Goal: Task Accomplishment & Management: Manage account settings

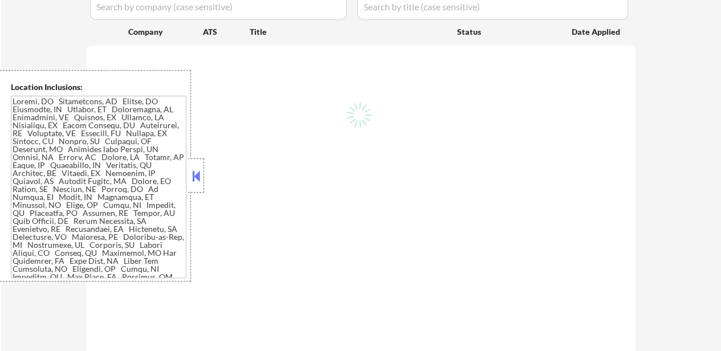
scroll to position [285, 0]
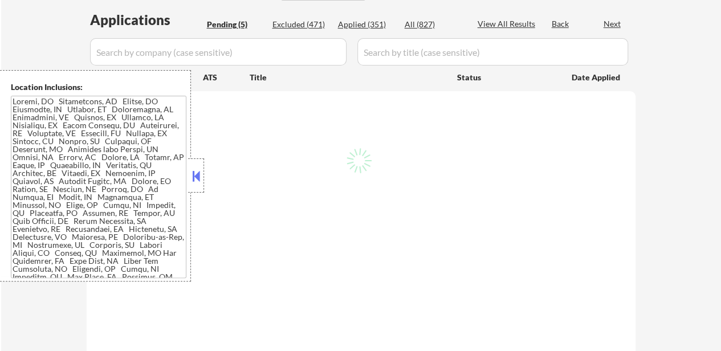
select select ""pending""
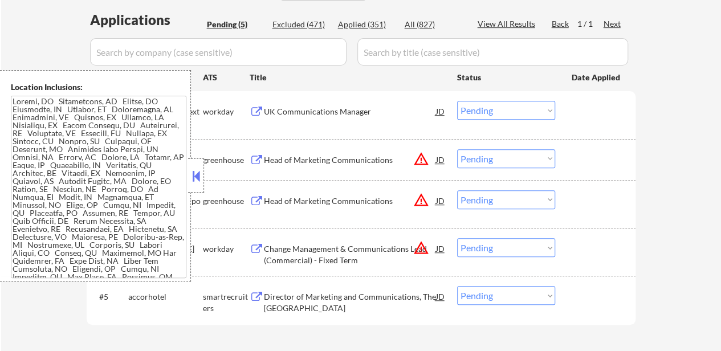
click at [195, 177] on button at bounding box center [196, 176] width 13 height 17
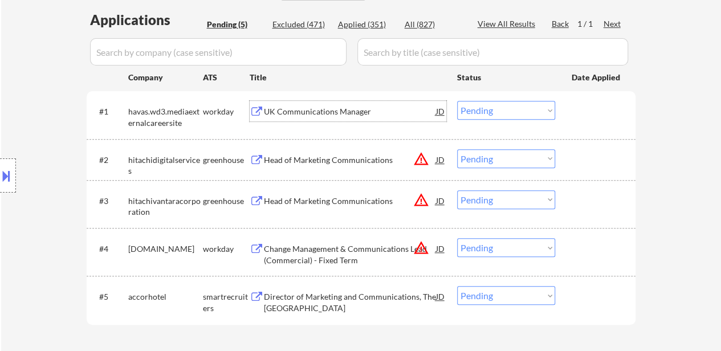
click at [297, 113] on div "UK Communications Manager" at bounding box center [350, 111] width 172 height 11
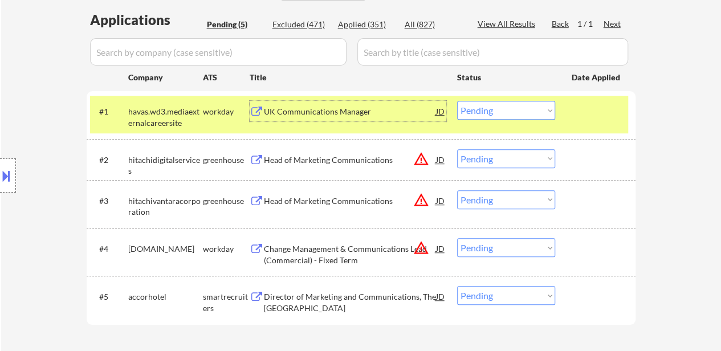
click at [346, 154] on div "Head of Marketing Communications" at bounding box center [350, 159] width 172 height 11
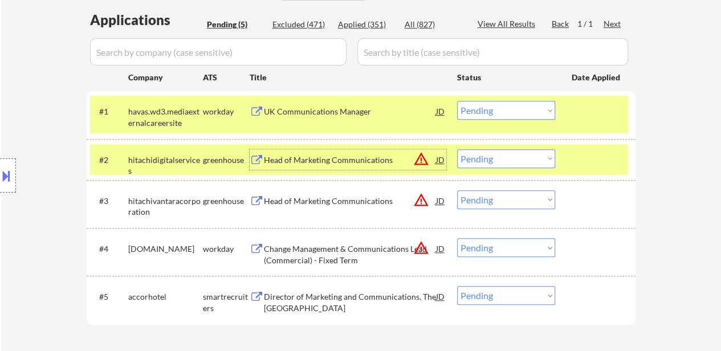
click at [497, 197] on select "Choose an option... Pending Applied Excluded (Questions) Excluded (Expired) Exc…" at bounding box center [506, 199] width 98 height 19
click at [457, 190] on select "Choose an option... Pending Applied Excluded (Questions) Excluded (Expired) Exc…" at bounding box center [506, 199] width 98 height 19
select select ""pending""
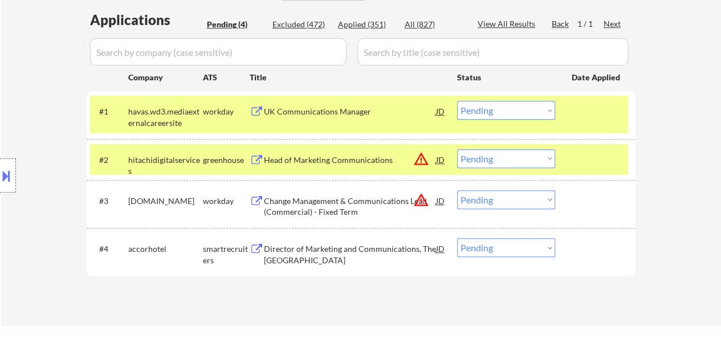
click at [319, 200] on div "Change Management & Communications Lead (Commercial) - Fixed Term" at bounding box center [350, 206] width 172 height 22
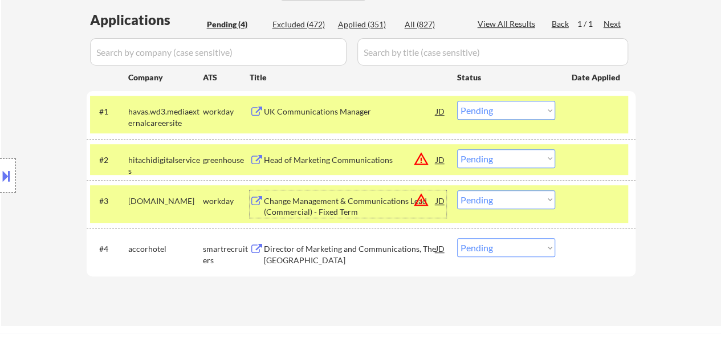
click at [345, 112] on div "UK Communications Manager" at bounding box center [350, 111] width 172 height 11
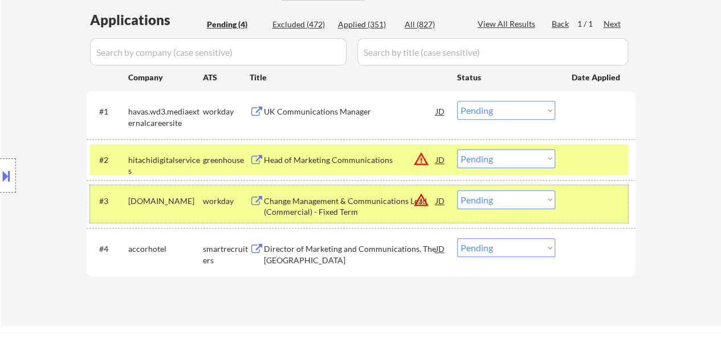
click at [622, 214] on div "#3 travelhrportal.wd1.jobs workday Change Management & Communications Lead (Com…" at bounding box center [359, 204] width 538 height 38
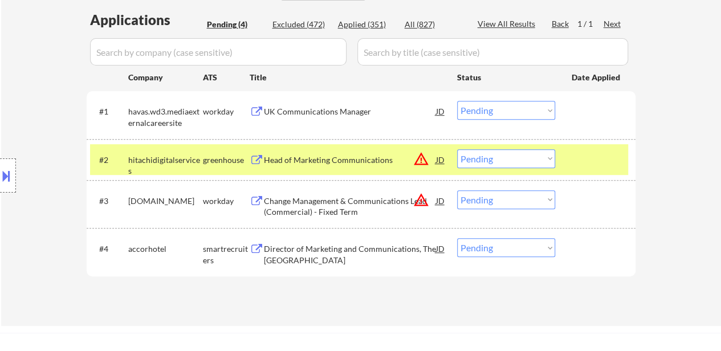
click at [343, 193] on div "Change Management & Communications Lead (Commercial) - Fixed Term" at bounding box center [350, 203] width 172 height 27
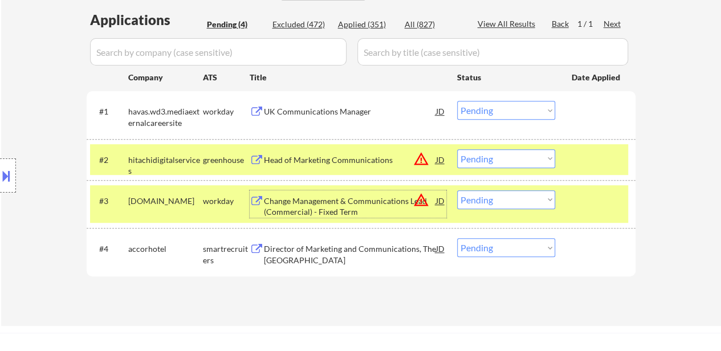
click at [491, 110] on select "Choose an option... Pending Applied Excluded (Questions) Excluded (Expired) Exc…" at bounding box center [506, 110] width 98 height 19
click at [457, 101] on select "Choose an option... Pending Applied Excluded (Questions) Excluded (Expired) Exc…" at bounding box center [506, 110] width 98 height 19
click at [361, 247] on div "Director of Marketing and Communications, The Savoy Hotel" at bounding box center [350, 254] width 172 height 22
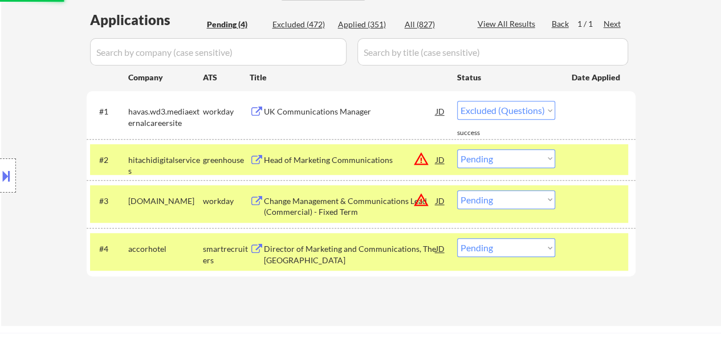
select select ""pending""
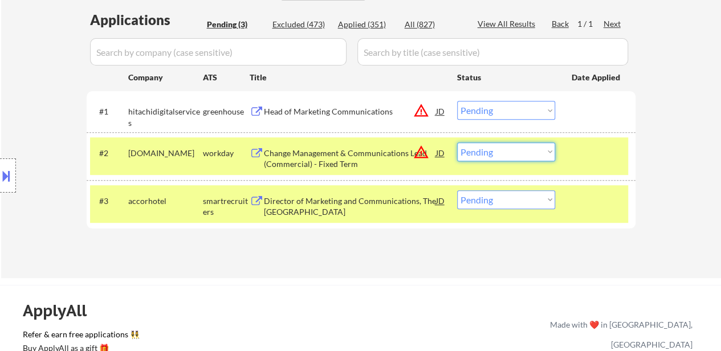
click at [540, 154] on select "Choose an option... Pending Applied Excluded (Questions) Excluded (Expired) Exc…" at bounding box center [506, 151] width 98 height 19
click at [457, 142] on select "Choose an option... Pending Applied Excluded (Questions) Excluded (Expired) Exc…" at bounding box center [506, 151] width 98 height 19
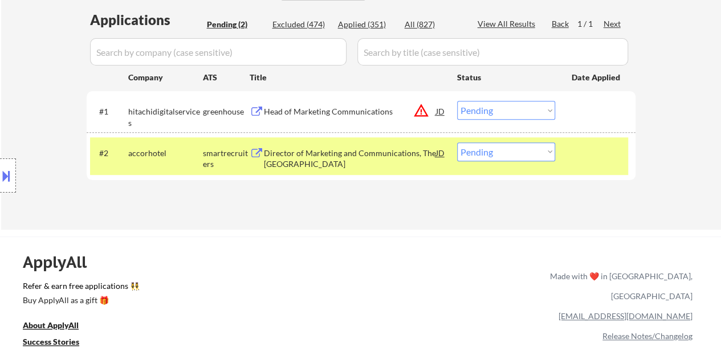
click at [538, 158] on select "Choose an option... Pending Applied Excluded (Questions) Excluded (Expired) Exc…" at bounding box center [506, 151] width 98 height 19
select select ""applied""
click at [457, 142] on select "Choose an option... Pending Applied Excluded (Questions) Excluded (Expired) Exc…" at bounding box center [506, 151] width 98 height 19
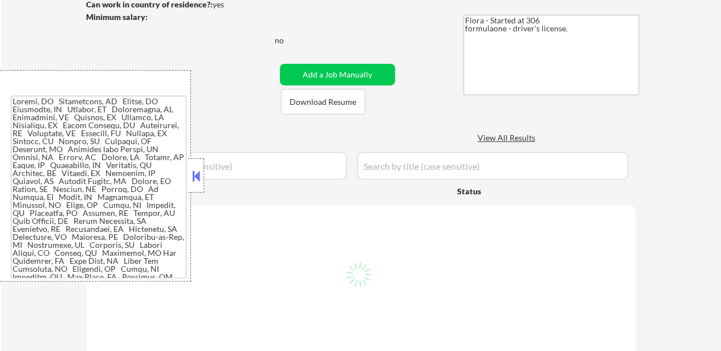
scroll to position [171, 0]
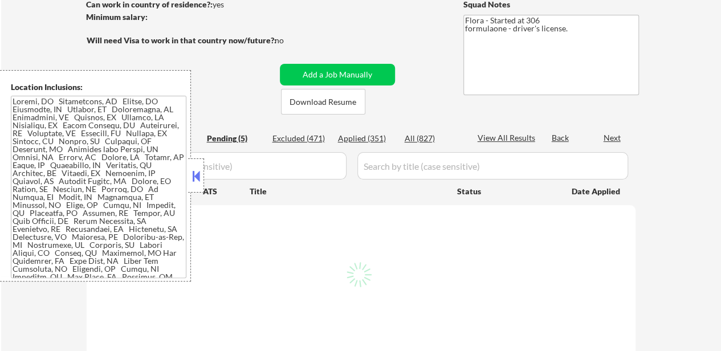
select select ""pending""
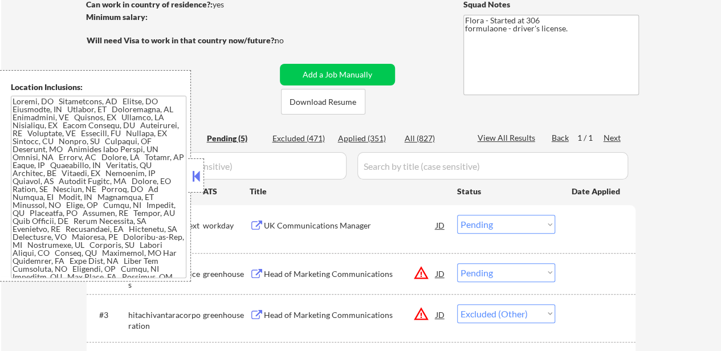
select select ""pending""
click at [194, 177] on button at bounding box center [196, 176] width 13 height 17
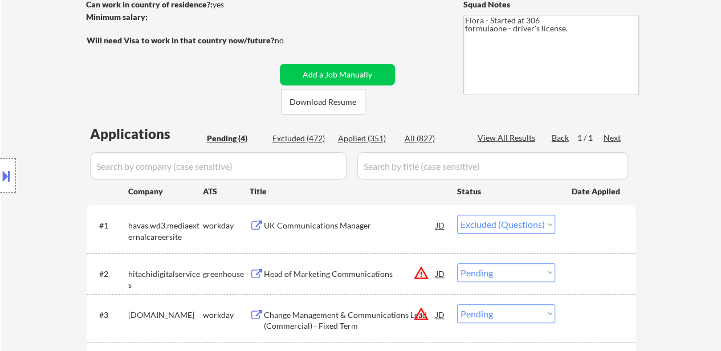
select select ""pending""
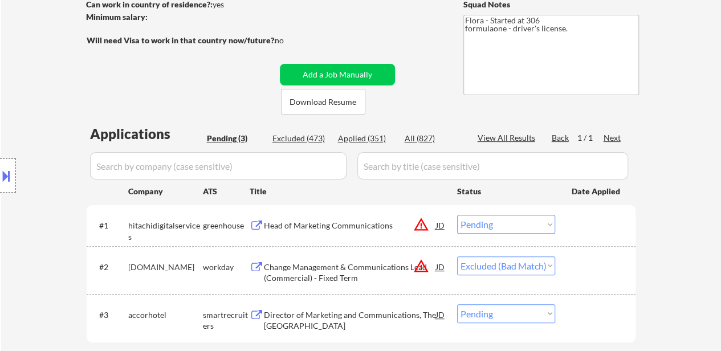
select select ""pending""
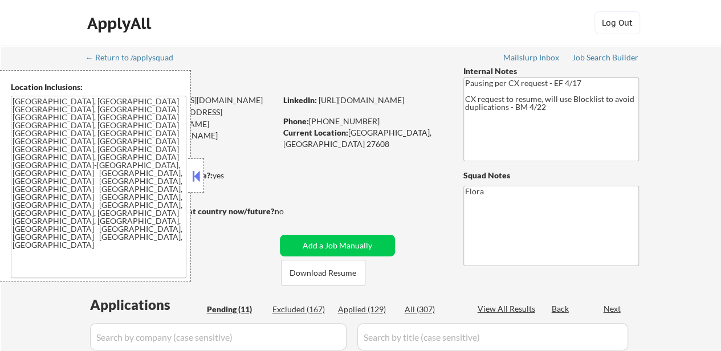
select select ""pending""
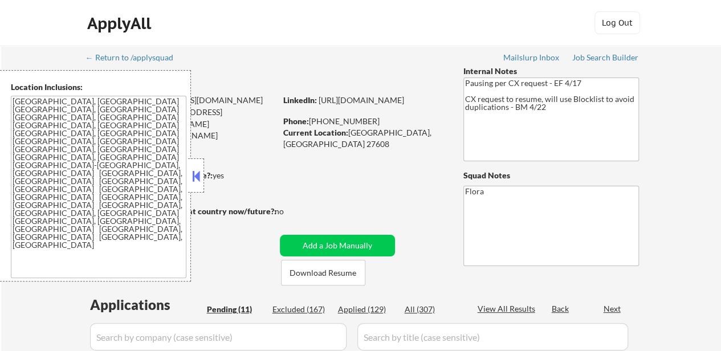
select select ""pending""
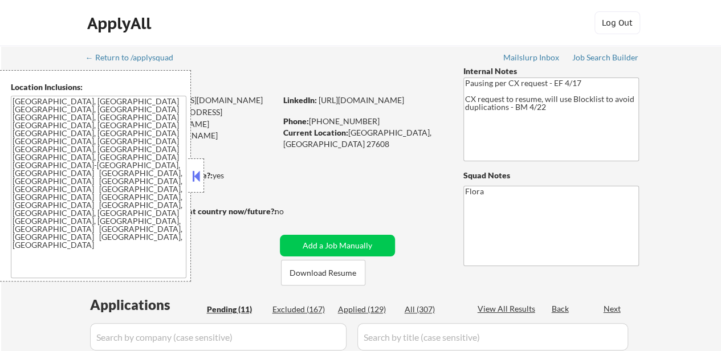
select select ""pending""
click at [198, 169] on button at bounding box center [196, 176] width 13 height 17
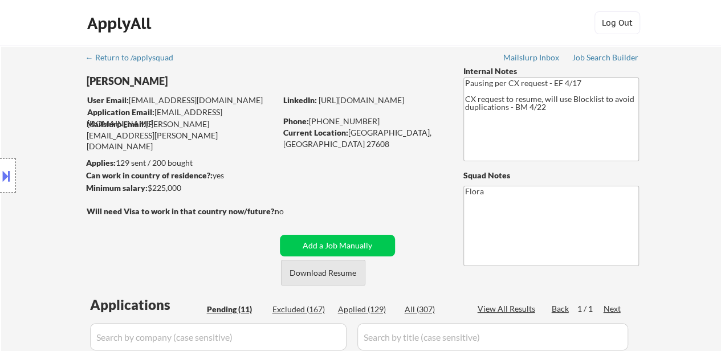
click at [327, 276] on button "Download Resume" at bounding box center [323, 273] width 84 height 26
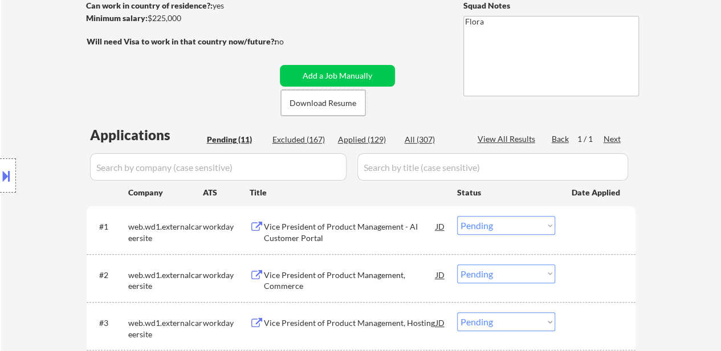
scroll to position [171, 0]
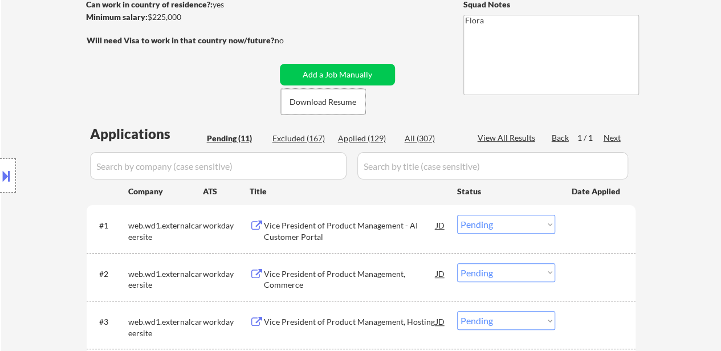
click at [353, 222] on div "Vice President of Product Management - AI Customer Portal" at bounding box center [350, 231] width 172 height 22
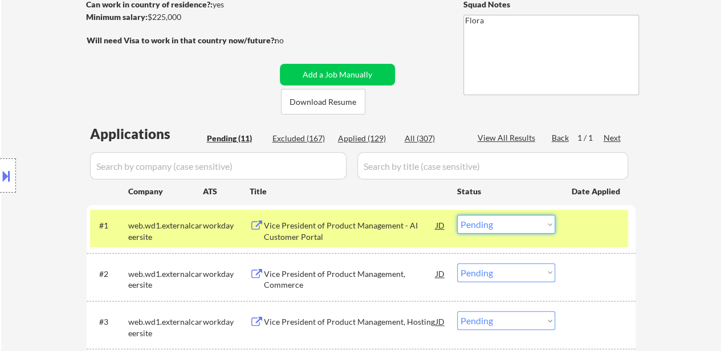
click at [508, 220] on select "Choose an option... Pending Applied Excluded (Questions) Excluded (Expired) Exc…" at bounding box center [506, 224] width 98 height 19
click at [457, 215] on select "Choose an option... Pending Applied Excluded (Questions) Excluded (Expired) Exc…" at bounding box center [506, 224] width 98 height 19
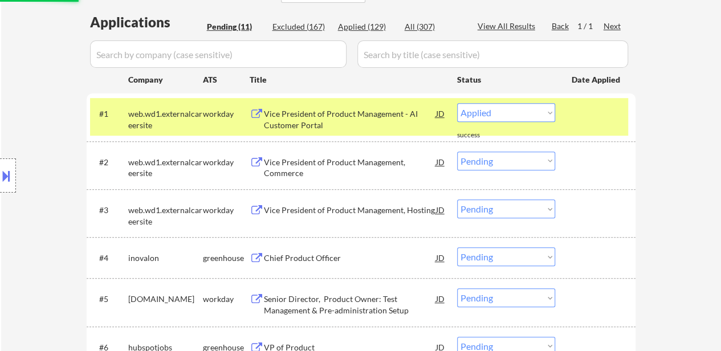
scroll to position [285, 0]
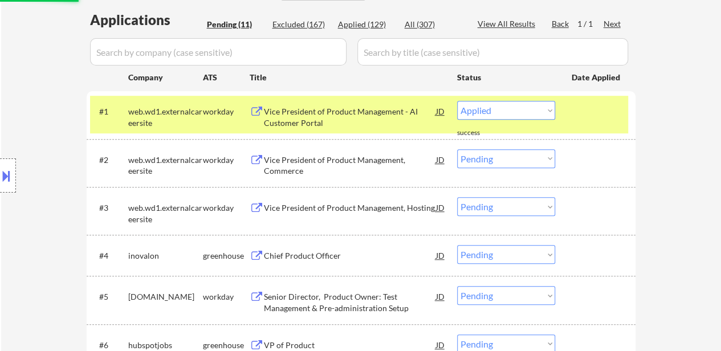
select select ""pending""
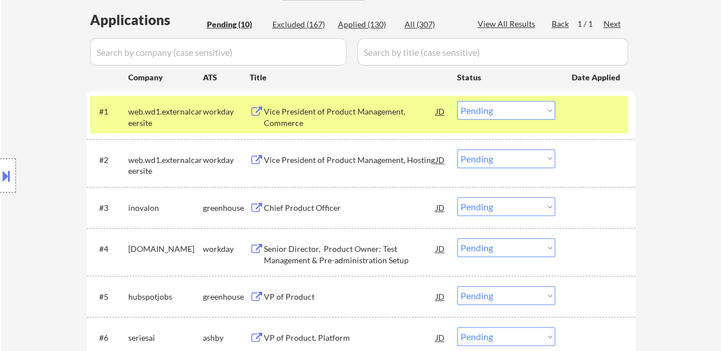
click at [302, 206] on div "Chief Product Officer" at bounding box center [350, 207] width 172 height 11
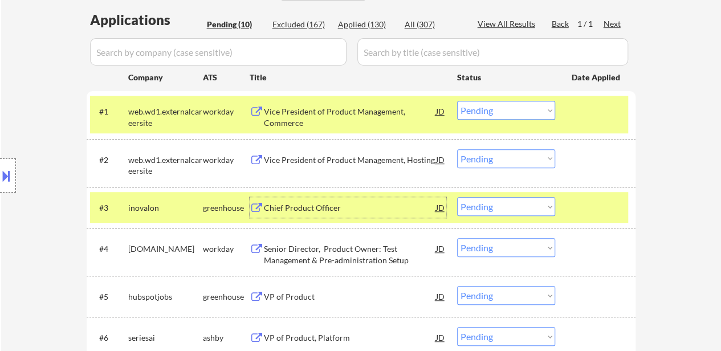
click at [577, 112] on div at bounding box center [597, 111] width 50 height 21
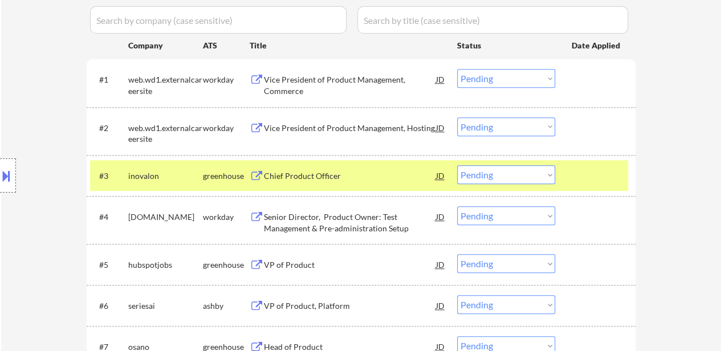
scroll to position [342, 0]
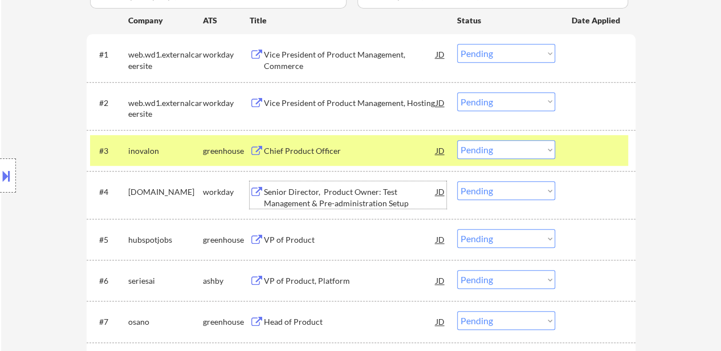
click at [305, 203] on div "Senior Director, Product Owner: Test Management & Pre-administration Setup" at bounding box center [350, 197] width 172 height 22
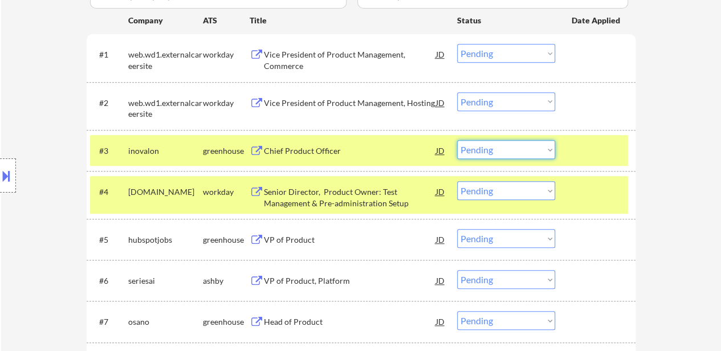
click at [506, 148] on select "Choose an option... Pending Applied Excluded (Questions) Excluded (Expired) Exc…" at bounding box center [506, 149] width 98 height 19
click at [457, 140] on select "Choose an option... Pending Applied Excluded (Questions) Excluded (Expired) Exc…" at bounding box center [506, 149] width 98 height 19
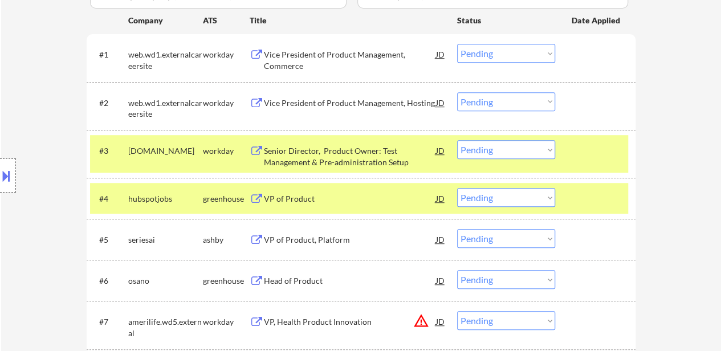
click at [505, 152] on select "Choose an option... Pending Applied Excluded (Questions) Excluded (Expired) Exc…" at bounding box center [506, 149] width 98 height 19
click at [457, 140] on select "Choose an option... Pending Applied Excluded (Questions) Excluded (Expired) Exc…" at bounding box center [506, 149] width 98 height 19
click at [300, 202] on div "VP of Product" at bounding box center [350, 198] width 172 height 11
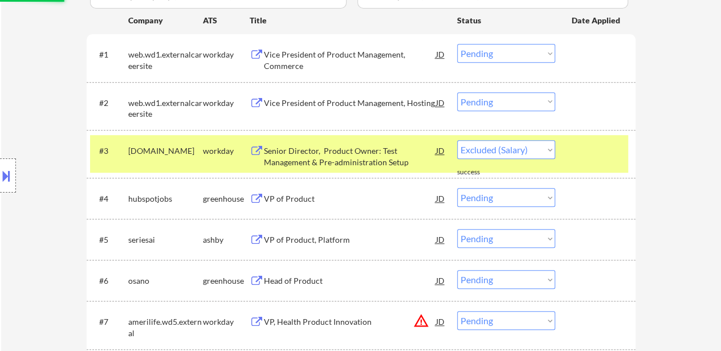
select select ""pending""
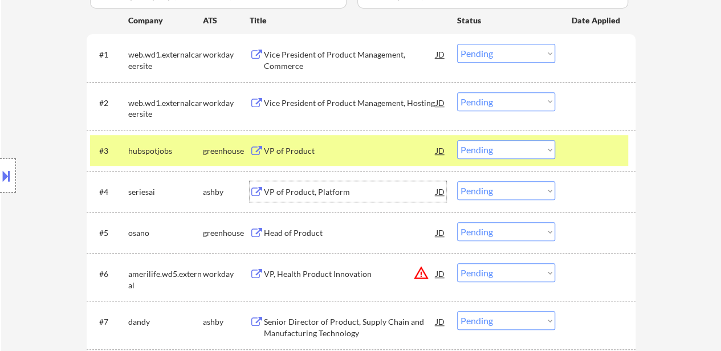
click at [311, 191] on div "VP of Product, Platform" at bounding box center [350, 191] width 172 height 11
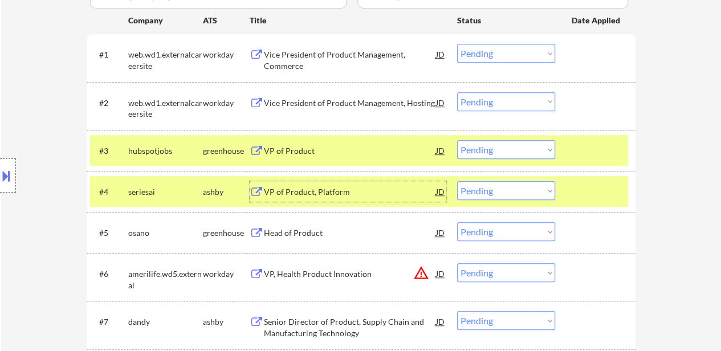
click at [490, 190] on select "Choose an option... Pending Applied Excluded (Questions) Excluded (Expired) Exc…" at bounding box center [506, 190] width 98 height 19
click at [457, 181] on select "Choose an option... Pending Applied Excluded (Questions) Excluded (Expired) Exc…" at bounding box center [506, 190] width 98 height 19
click at [277, 142] on div "VP of Product" at bounding box center [350, 150] width 172 height 21
select select ""pending""
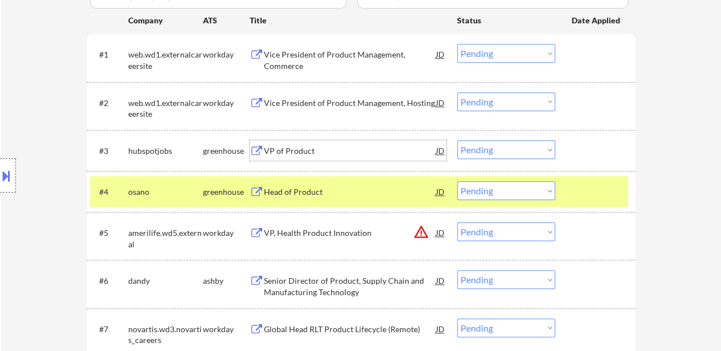
click at [305, 183] on div "Head of Product" at bounding box center [350, 191] width 172 height 21
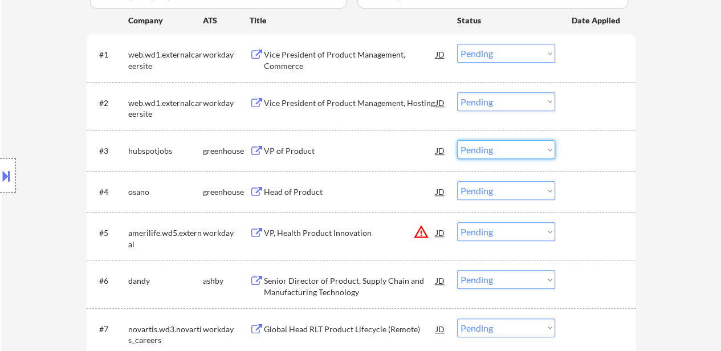
click at [481, 145] on select "Choose an option... Pending Applied Excluded (Questions) Excluded (Expired) Exc…" at bounding box center [506, 149] width 98 height 19
click at [457, 140] on select "Choose an option... Pending Applied Excluded (Questions) Excluded (Expired) Exc…" at bounding box center [506, 149] width 98 height 19
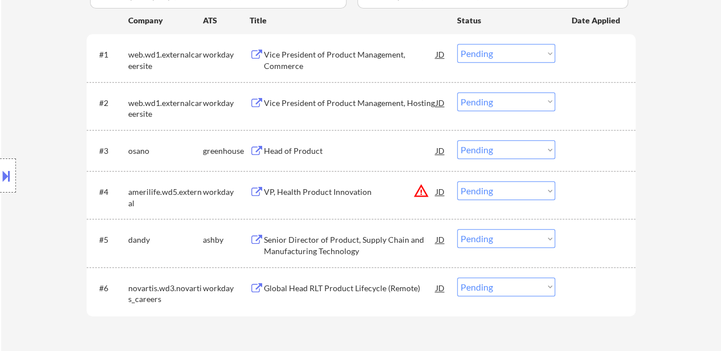
click at [494, 144] on select "Choose an option... Pending Applied Excluded (Questions) Excluded (Expired) Exc…" at bounding box center [506, 149] width 98 height 19
click at [457, 140] on select "Choose an option... Pending Applied Excluded (Questions) Excluded (Expired) Exc…" at bounding box center [506, 149] width 98 height 19
select select ""pending""
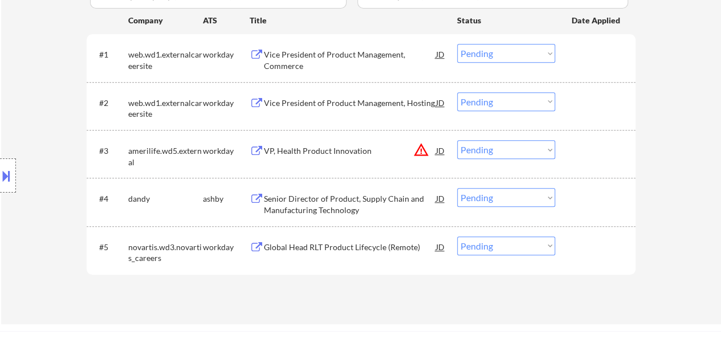
click at [337, 145] on div "VP, Health Product Innovation" at bounding box center [350, 150] width 172 height 11
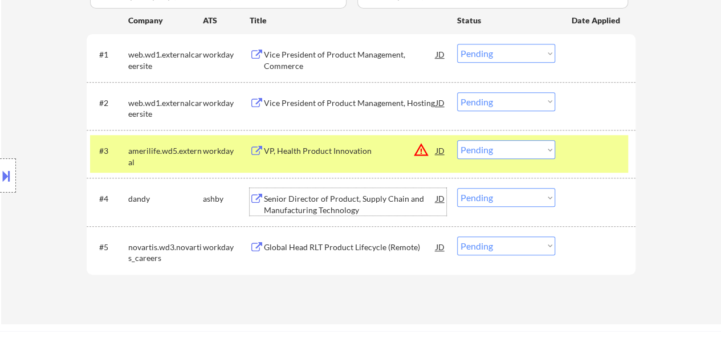
click at [315, 208] on div "Senior Director of Product, Supply Chain and Manufacturing Technology" at bounding box center [350, 204] width 172 height 22
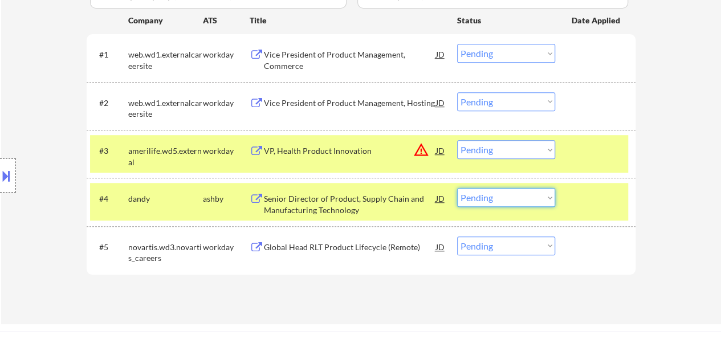
click at [485, 195] on select "Choose an option... Pending Applied Excluded (Questions) Excluded (Expired) Exc…" at bounding box center [506, 197] width 98 height 19
click at [457, 188] on select "Choose an option... Pending Applied Excluded (Questions) Excluded (Expired) Exc…" at bounding box center [506, 197] width 98 height 19
select select ""pending""
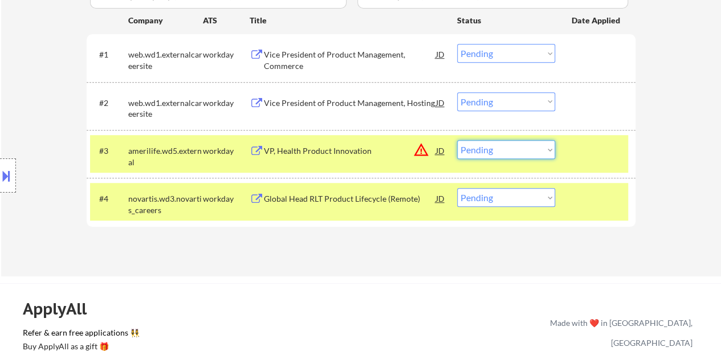
click at [516, 150] on select "Choose an option... Pending Applied Excluded (Questions) Excluded (Expired) Exc…" at bounding box center [506, 149] width 98 height 19
click at [457, 140] on select "Choose an option... Pending Applied Excluded (Questions) Excluded (Expired) Exc…" at bounding box center [506, 149] width 98 height 19
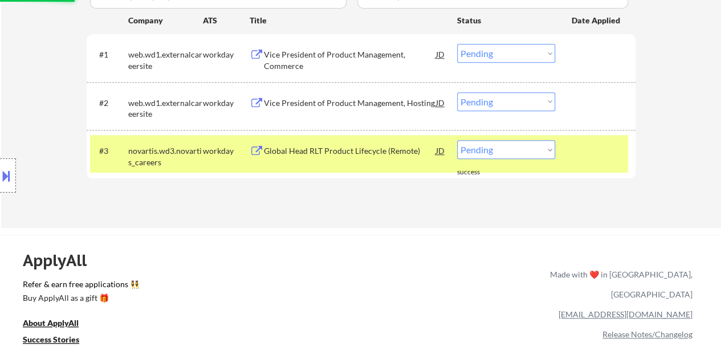
click at [386, 201] on div "Applications Pending (3) Excluded (172) Applied (132) All (307) View All Result…" at bounding box center [361, 79] width 549 height 253
click at [390, 154] on div "Global Head RLT Product Lifecycle (Remote)" at bounding box center [350, 150] width 172 height 11
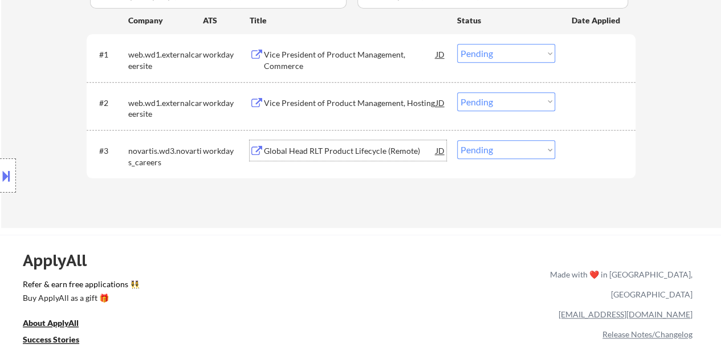
click at [483, 152] on select "Choose an option... Pending Applied Excluded (Questions) Excluded (Expired) Exc…" at bounding box center [506, 149] width 98 height 19
select select ""excluded__bad_match_""
click at [457, 140] on select "Choose an option... Pending Applied Excluded (Questions) Excluded (Expired) Exc…" at bounding box center [506, 149] width 98 height 19
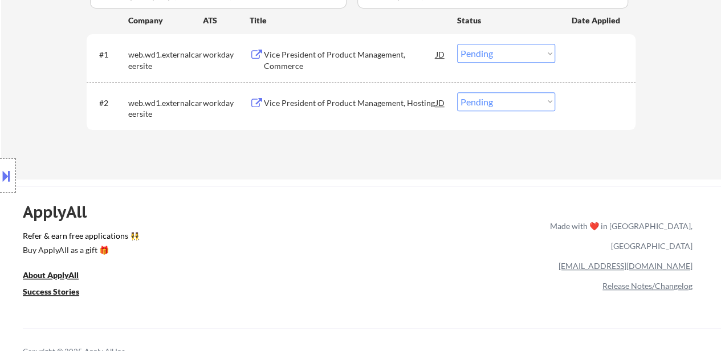
click at [313, 52] on div "Vice President of Product Management, Commerce" at bounding box center [350, 60] width 172 height 22
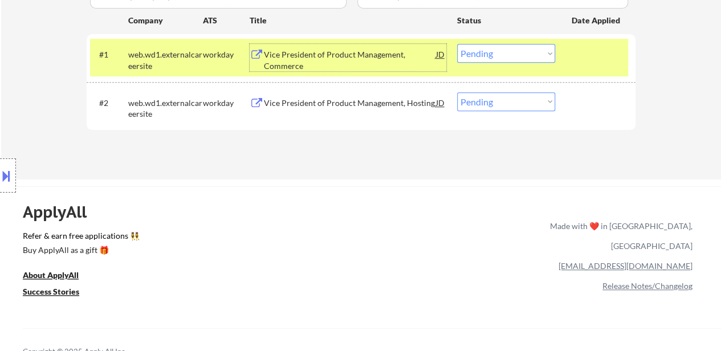
click at [357, 102] on div "Vice President of Product Management, Hosting" at bounding box center [350, 102] width 172 height 11
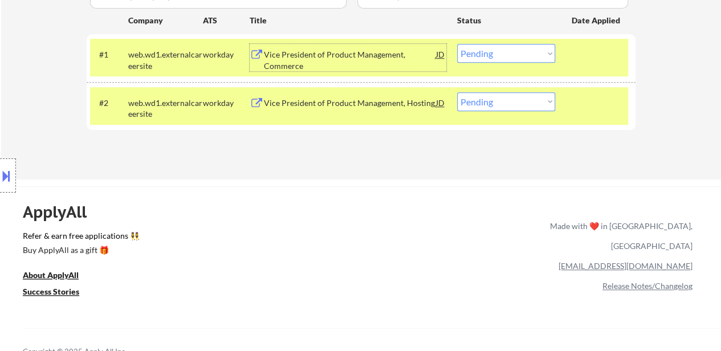
click at [341, 55] on div "Vice President of Product Management, Commerce" at bounding box center [350, 60] width 172 height 22
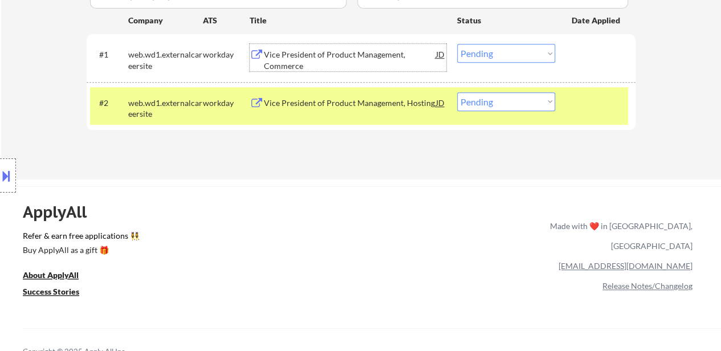
click at [488, 52] on select "Choose an option... Pending Applied Excluded (Questions) Excluded (Expired) Exc…" at bounding box center [506, 53] width 98 height 19
click at [457, 44] on select "Choose an option... Pending Applied Excluded (Questions) Excluded (Expired) Exc…" at bounding box center [506, 53] width 98 height 19
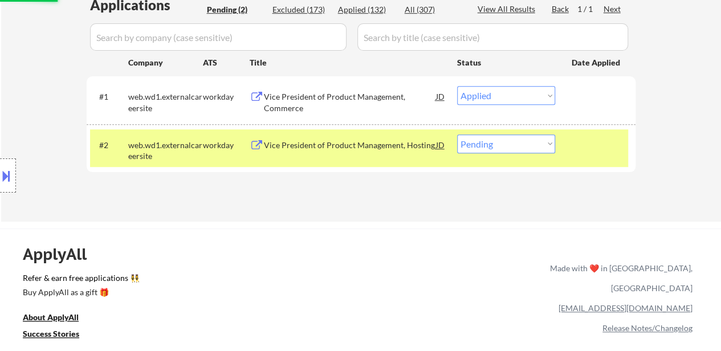
scroll to position [285, 0]
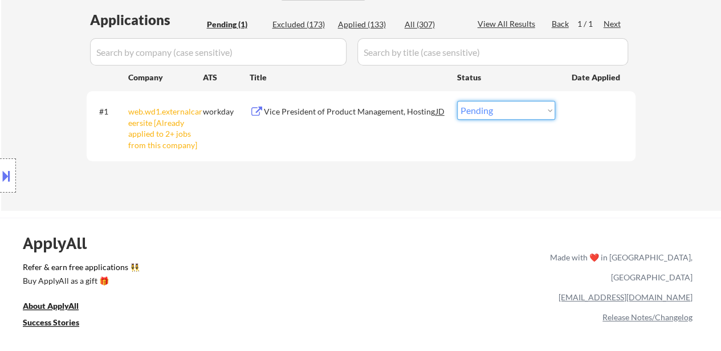
click at [520, 107] on select "Choose an option... Pending Applied Excluded (Questions) Excluded (Expired) Exc…" at bounding box center [506, 110] width 98 height 19
select select ""excluded__other_""
click at [457, 101] on select "Choose an option... Pending Applied Excluded (Questions) Excluded (Expired) Exc…" at bounding box center [506, 110] width 98 height 19
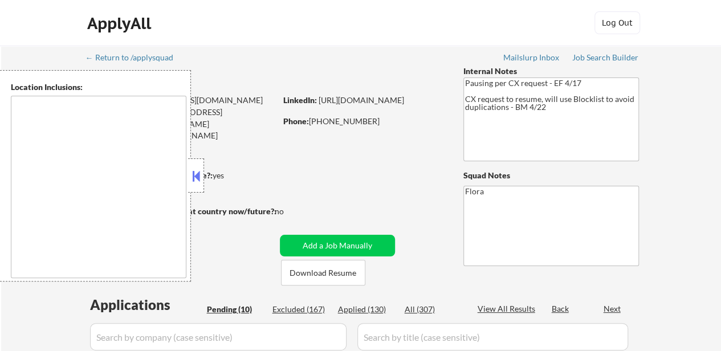
select select ""pending""
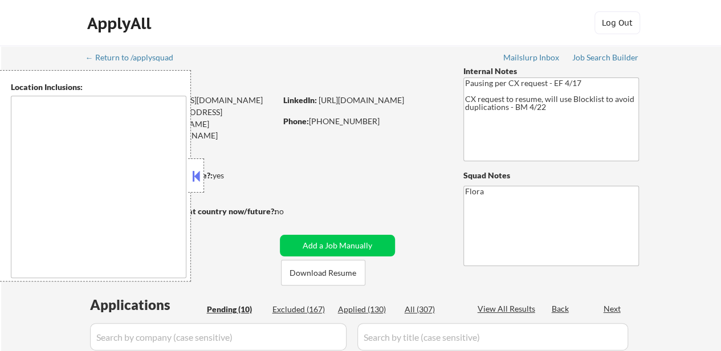
select select ""pending""
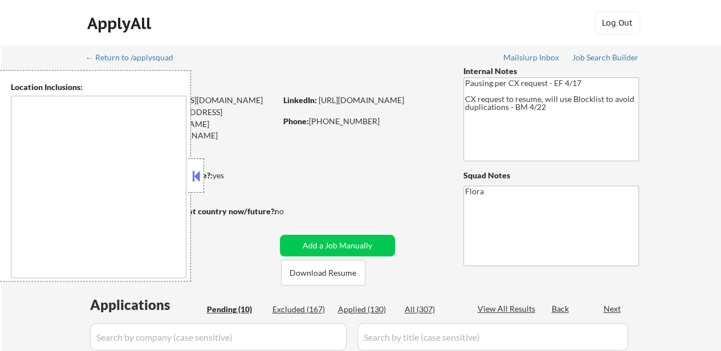
type textarea "[GEOGRAPHIC_DATA], [GEOGRAPHIC_DATA] [GEOGRAPHIC_DATA], [GEOGRAPHIC_DATA] [GEOG…"
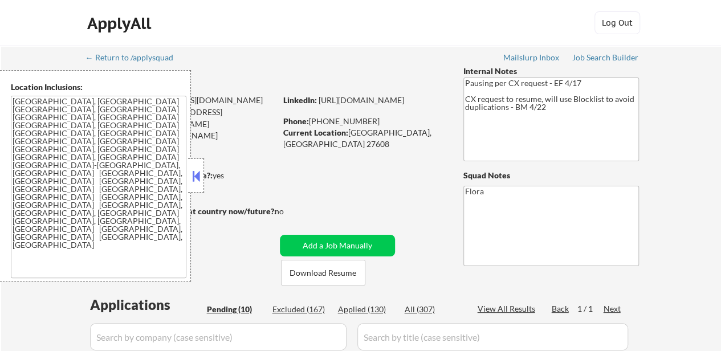
click at [197, 174] on button at bounding box center [196, 176] width 13 height 17
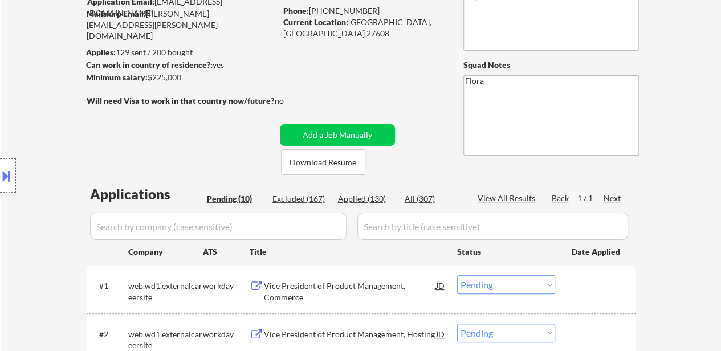
scroll to position [114, 0]
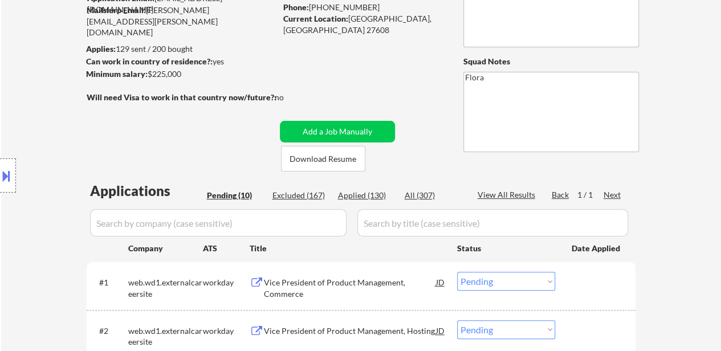
click at [365, 195] on div "Applied (130)" at bounding box center [366, 195] width 57 height 11
select select ""applied""
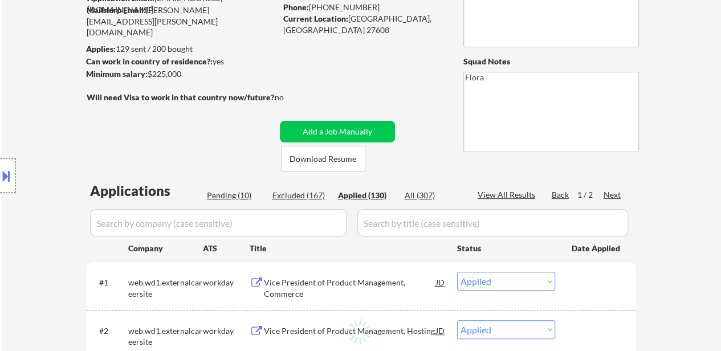
select select ""applied""
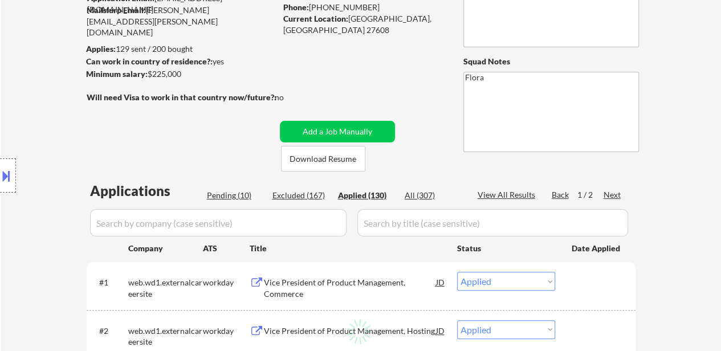
select select ""applied""
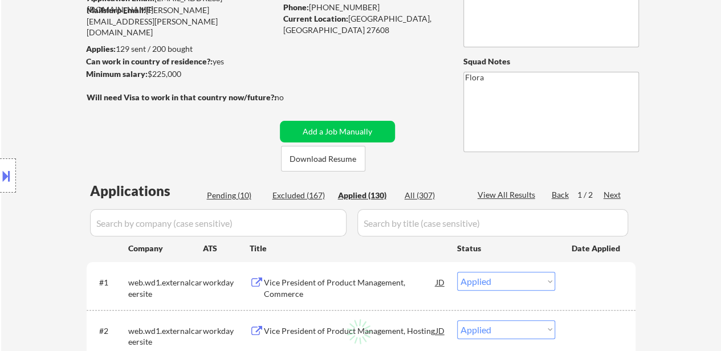
select select ""applied""
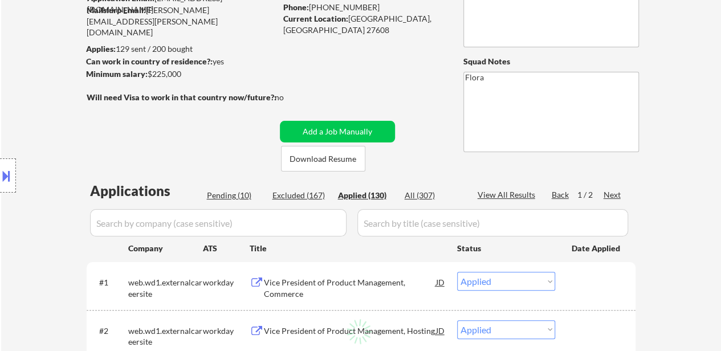
select select ""applied""
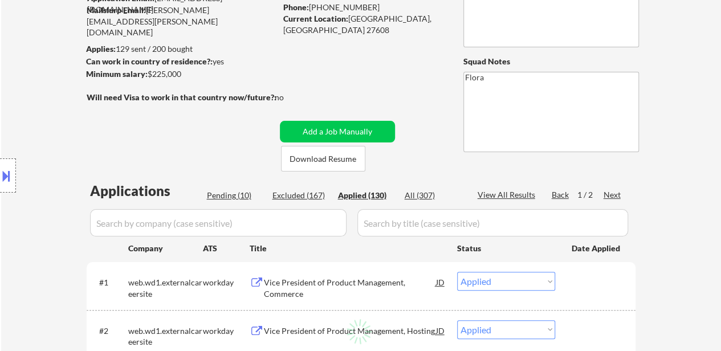
select select ""applied""
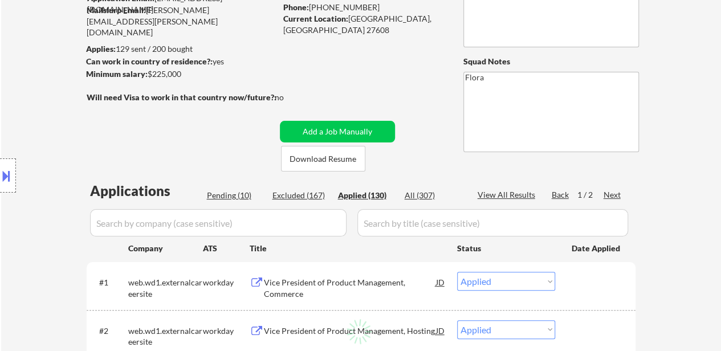
select select ""applied""
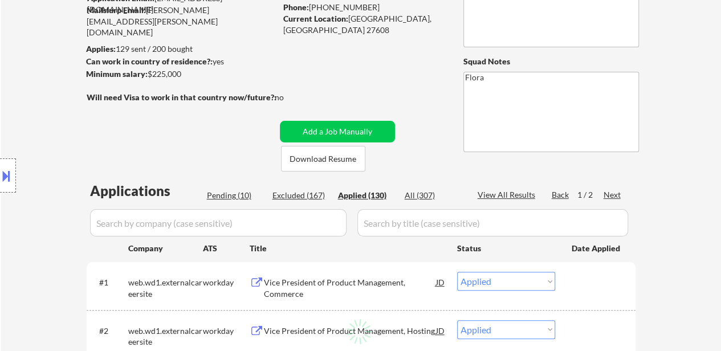
select select ""applied""
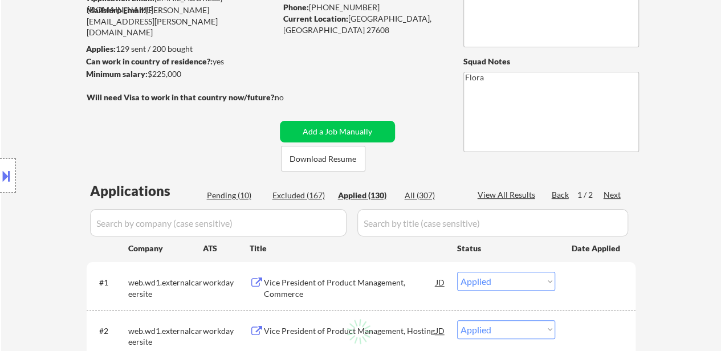
select select ""applied""
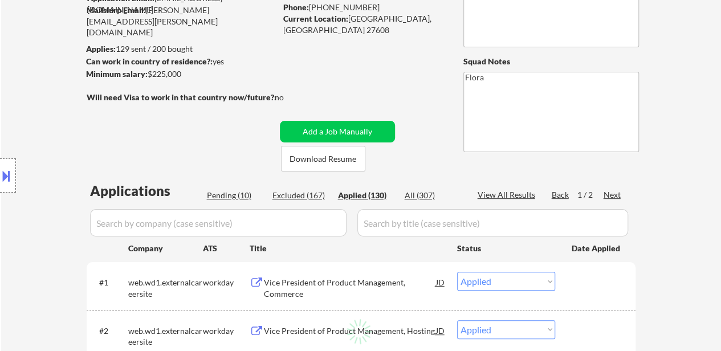
select select ""applied""
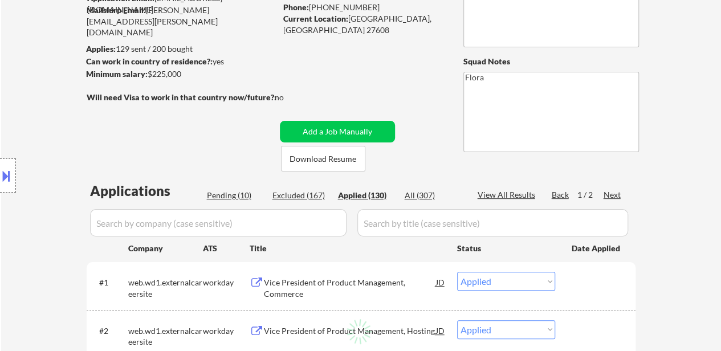
select select ""applied""
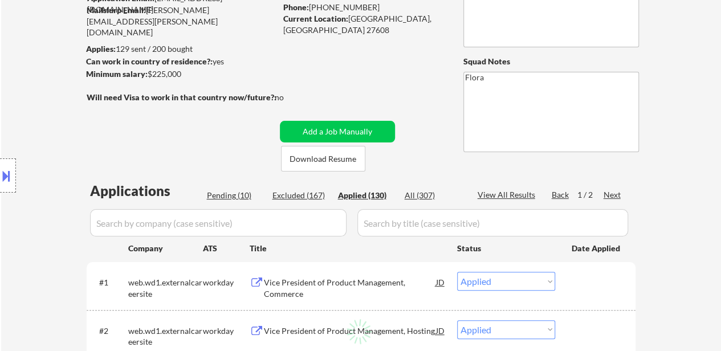
select select ""applied""
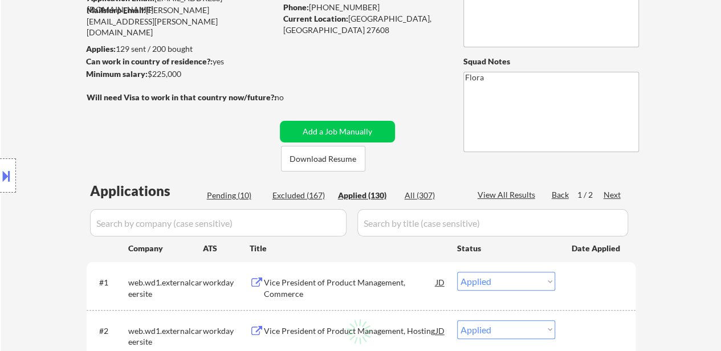
select select ""applied""
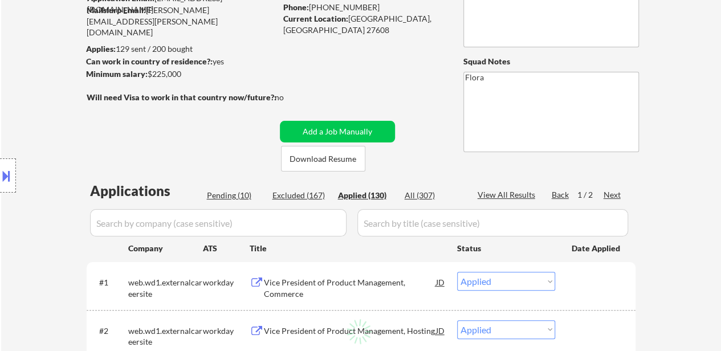
select select ""applied""
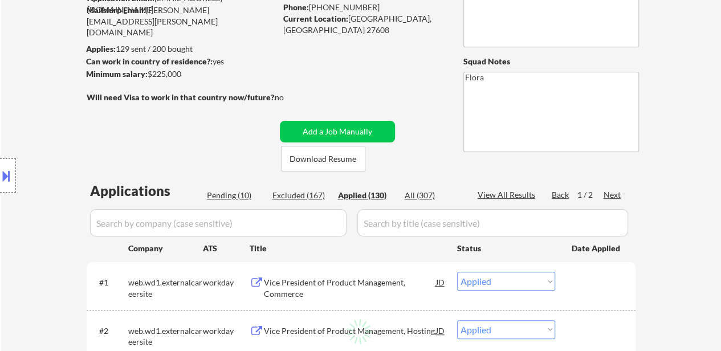
select select ""applied""
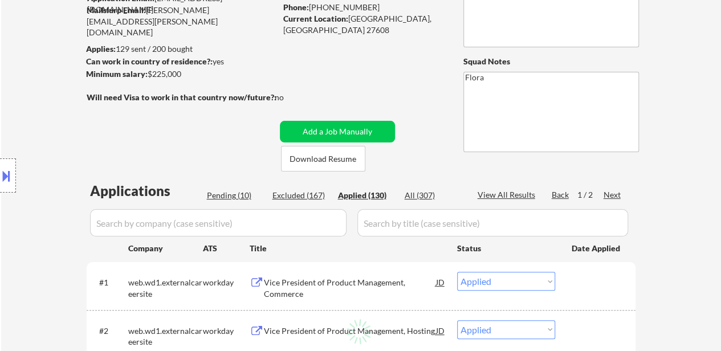
select select ""applied""
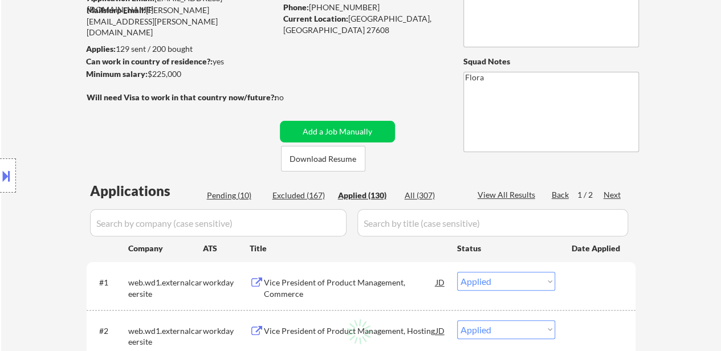
select select ""applied""
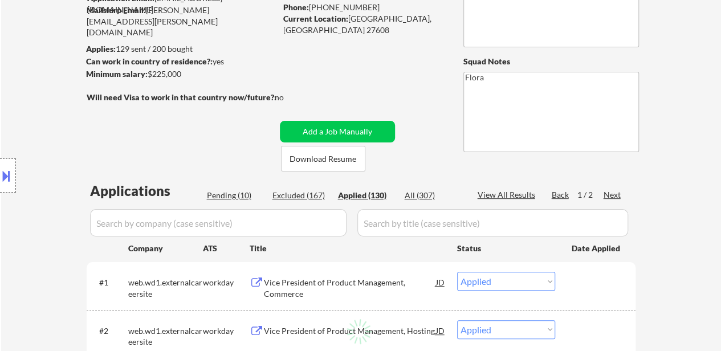
select select ""applied""
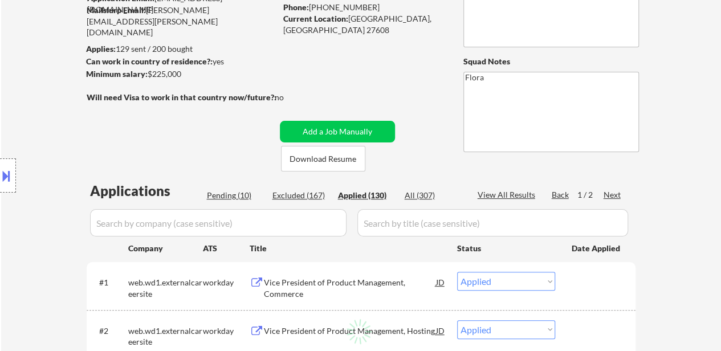
select select ""applied""
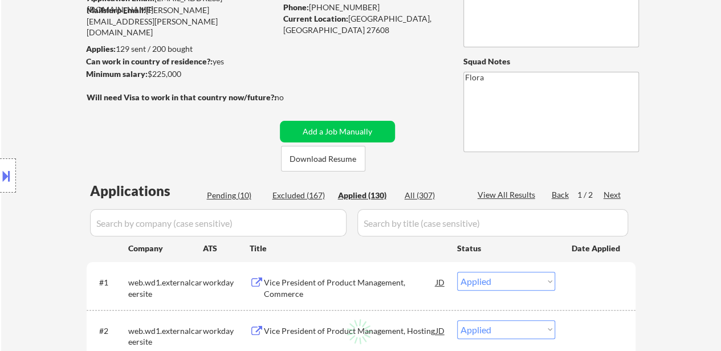
select select ""applied""
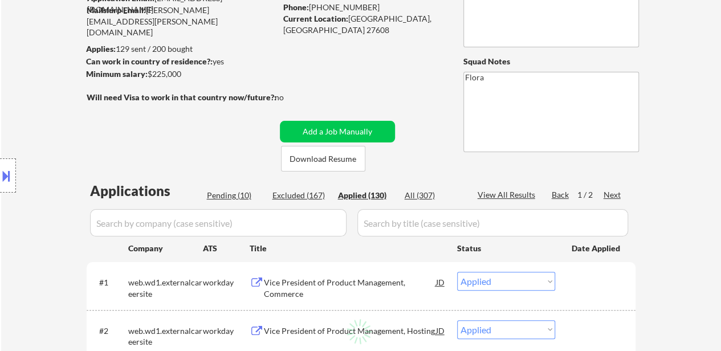
select select ""applied""
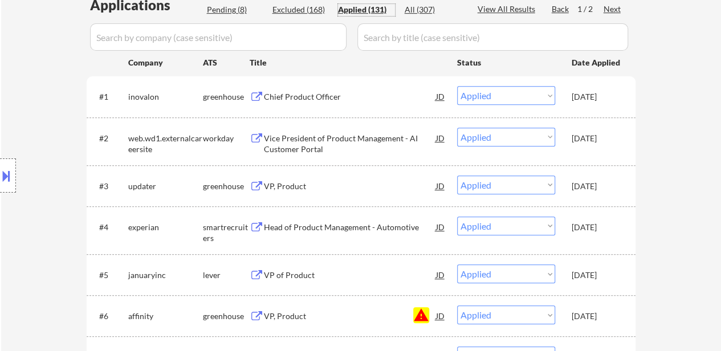
scroll to position [285, 0]
